Goal: Task Accomplishment & Management: Use online tool/utility

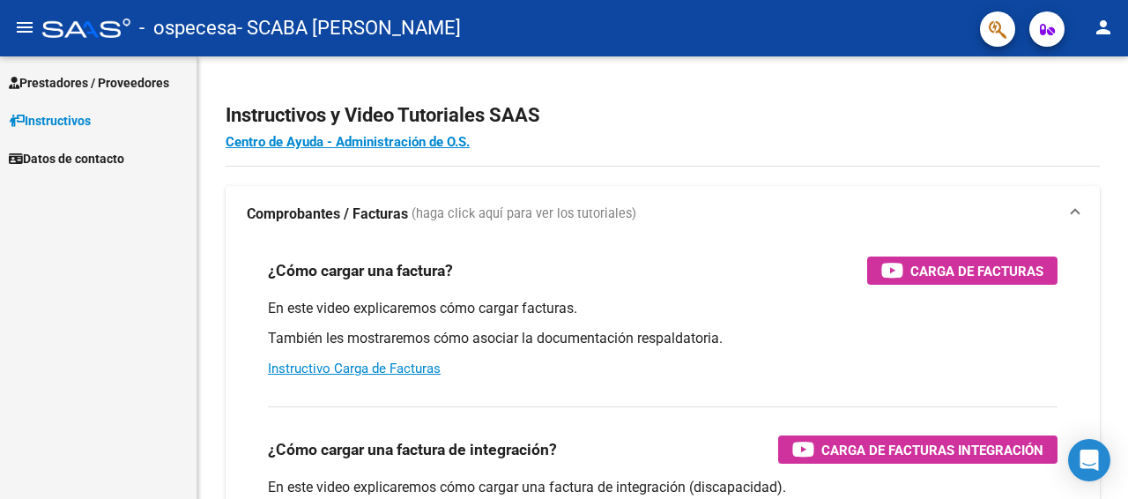
click at [56, 83] on span "Prestadores / Proveedores" at bounding box center [89, 82] width 160 height 19
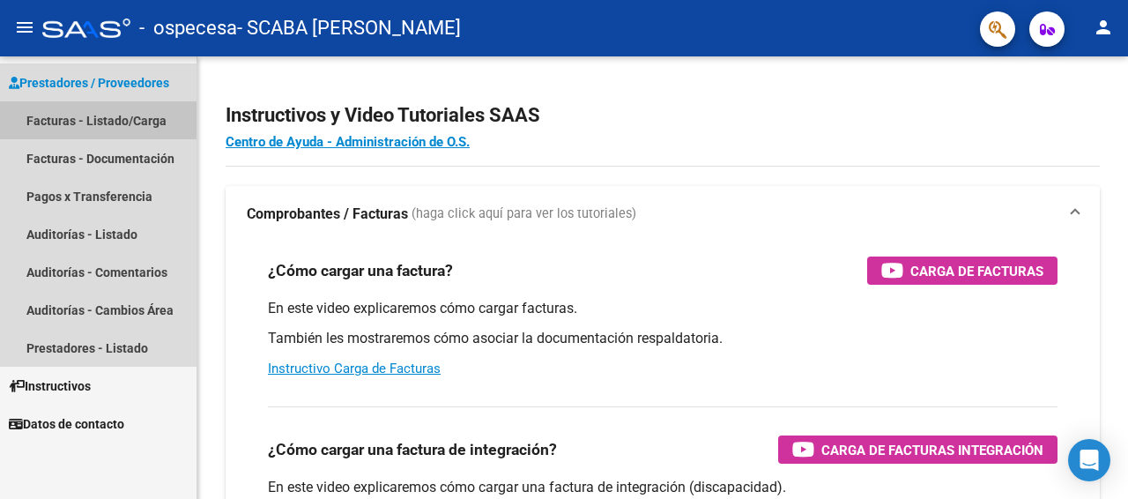
click at [82, 119] on link "Facturas - Listado/Carga" at bounding box center [98, 120] width 197 height 38
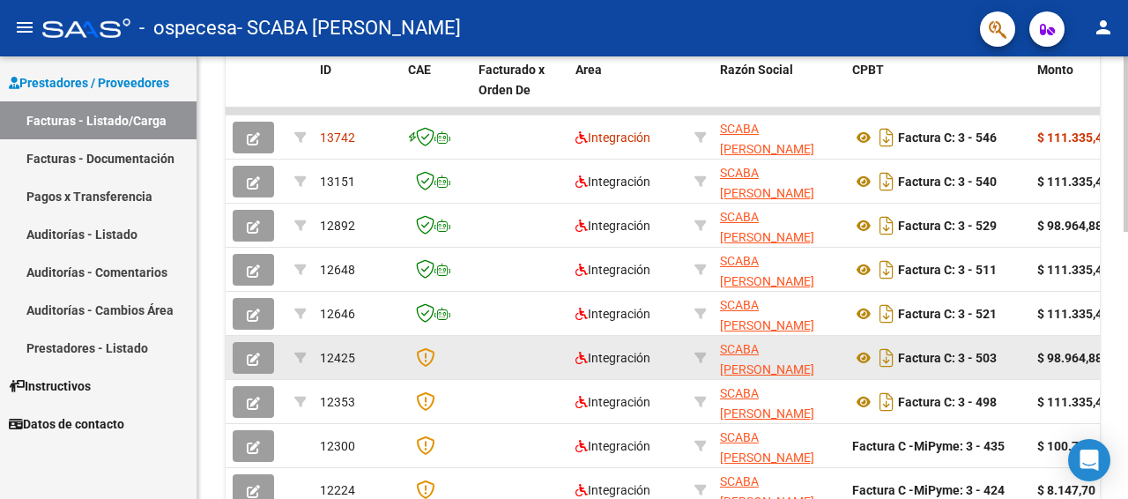
scroll to position [409, 0]
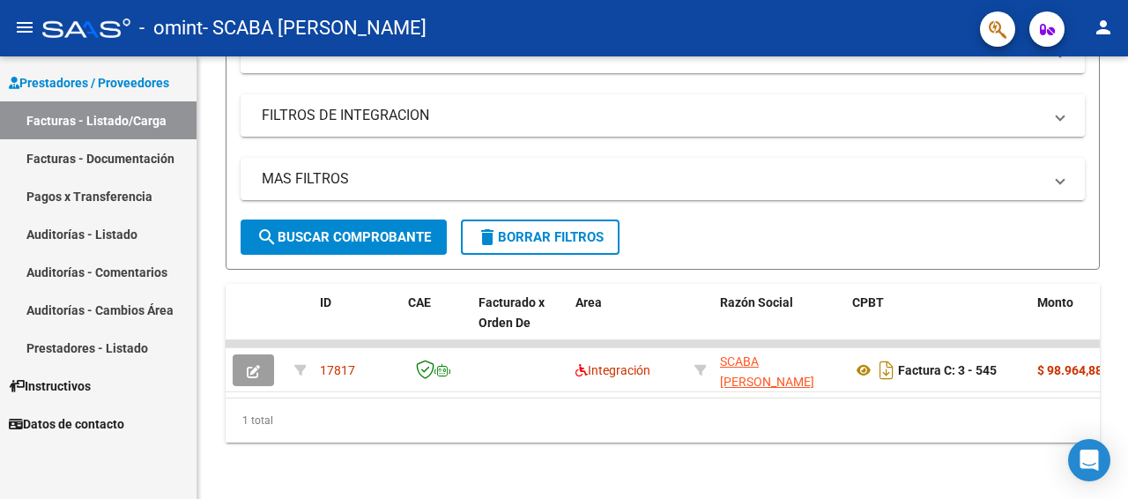
scroll to position [189, 0]
